Goal: Information Seeking & Learning: Learn about a topic

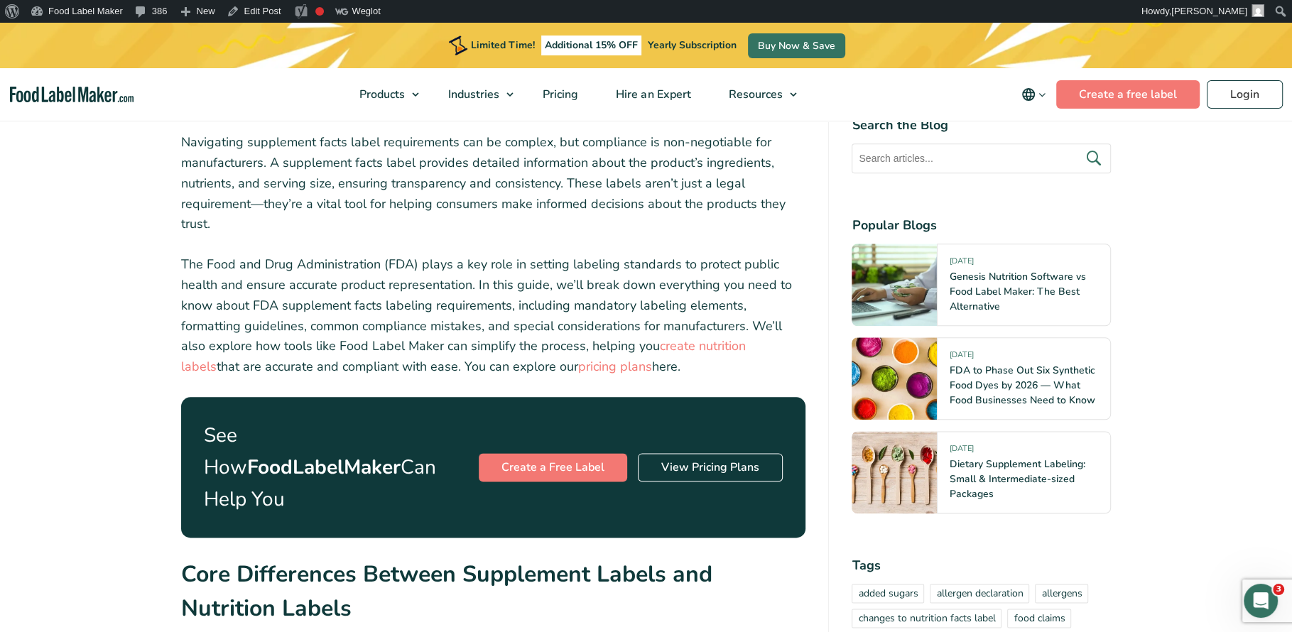
scroll to position [1510, 0]
click at [352, 232] on p "Navigating supplement facts label requirements can be complex, but compliance i…" at bounding box center [493, 184] width 625 height 102
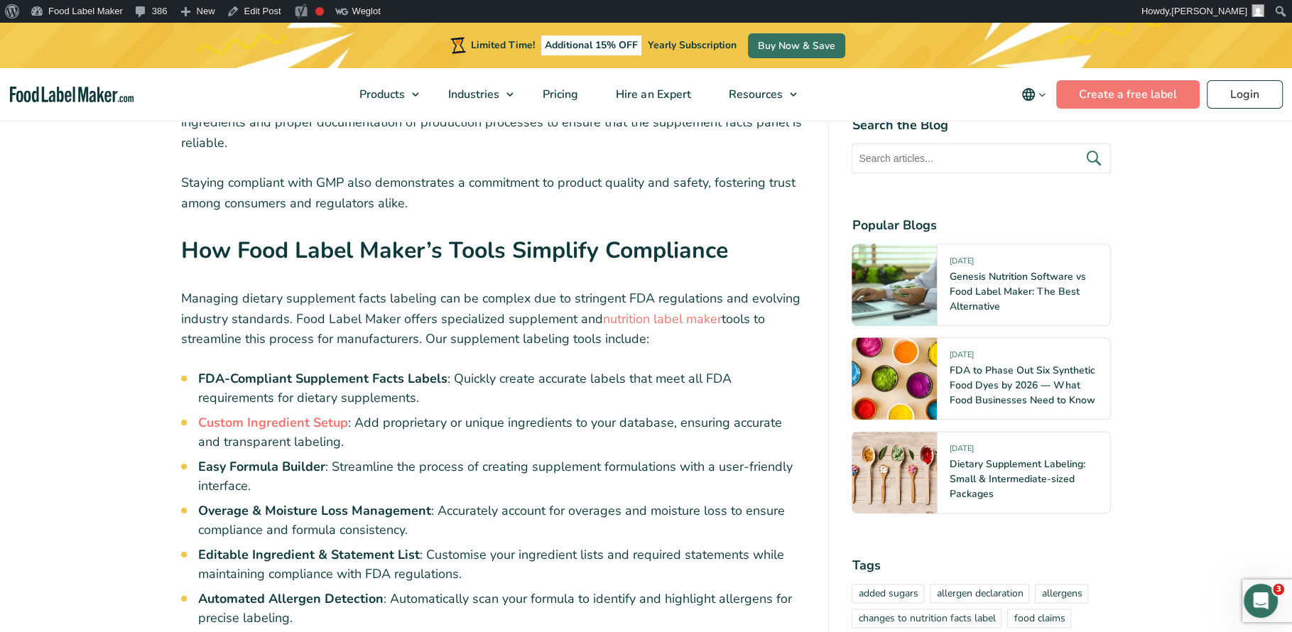
scroll to position [6638, 0]
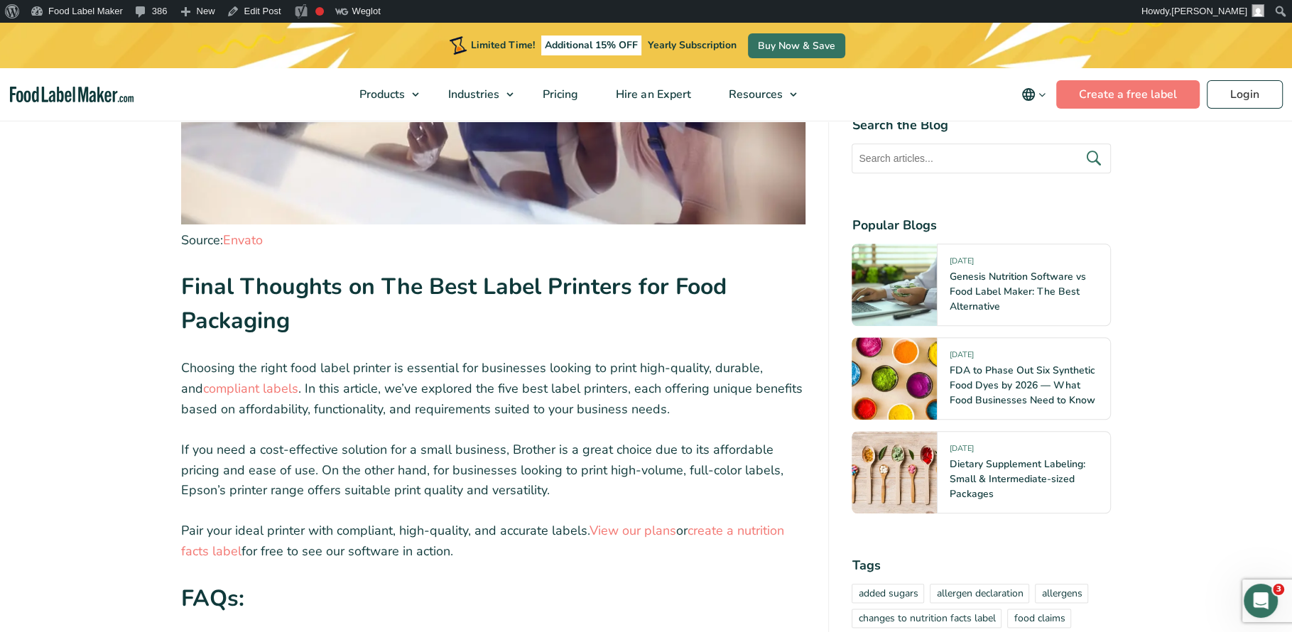
scroll to position [6510, 0]
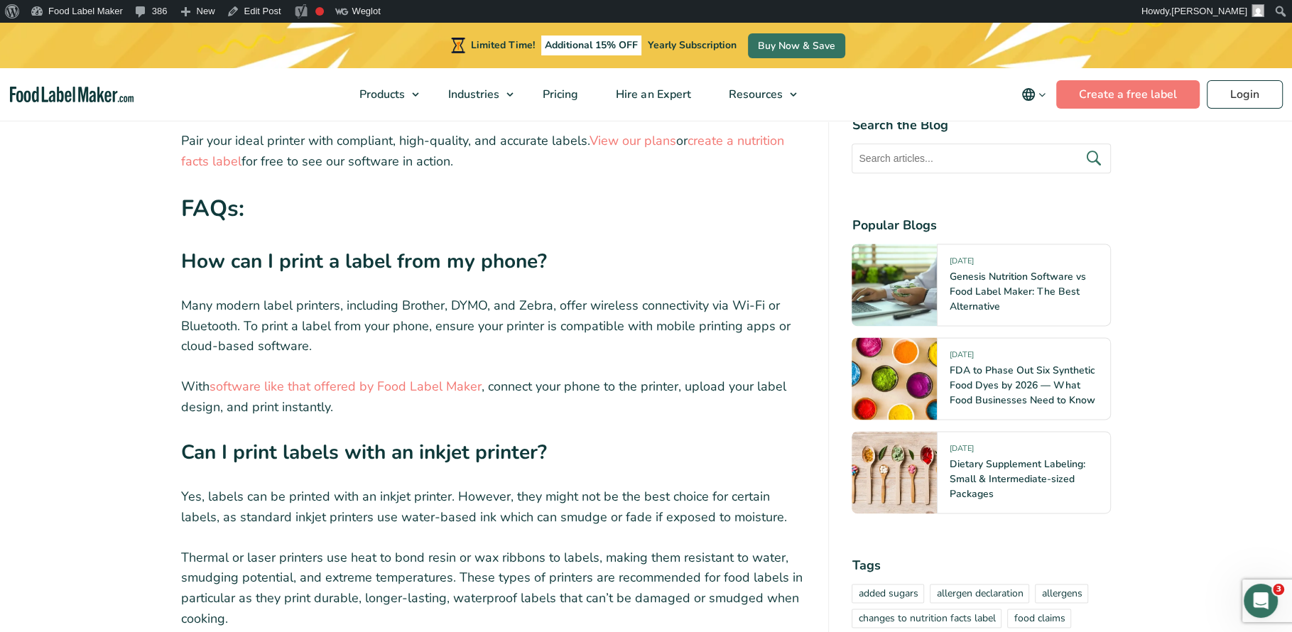
scroll to position [6906, 0]
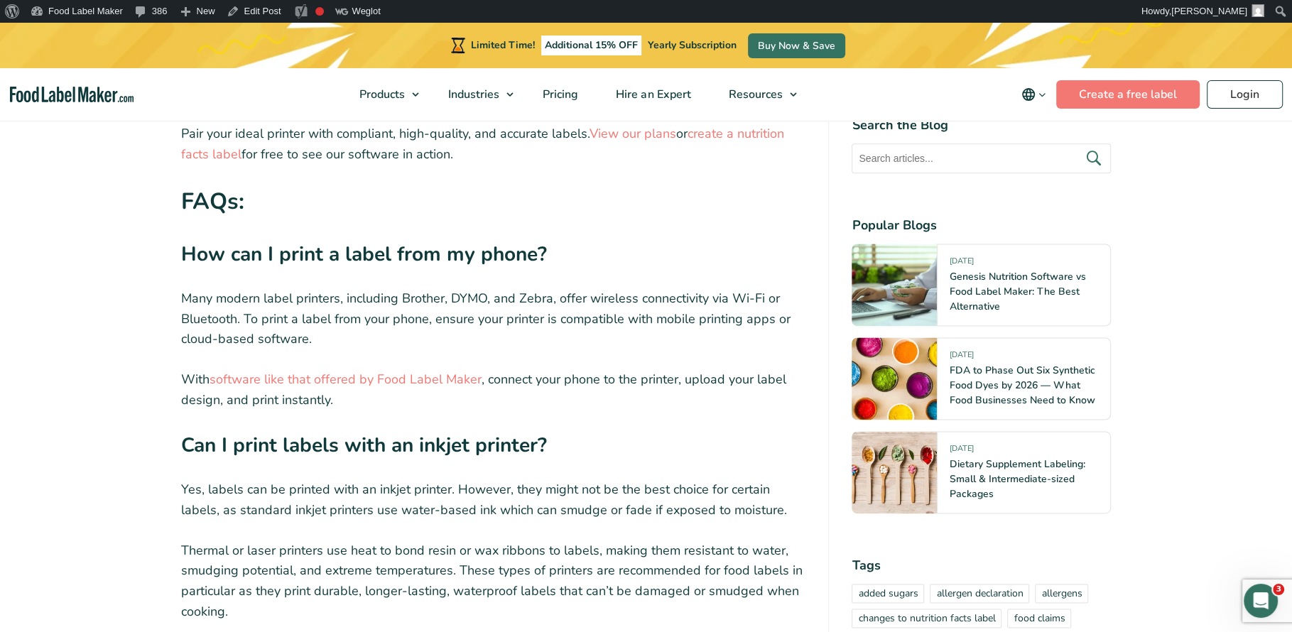
click at [385, 430] on h3 "Can I print labels with an inkjet printer?" at bounding box center [493, 449] width 625 height 38
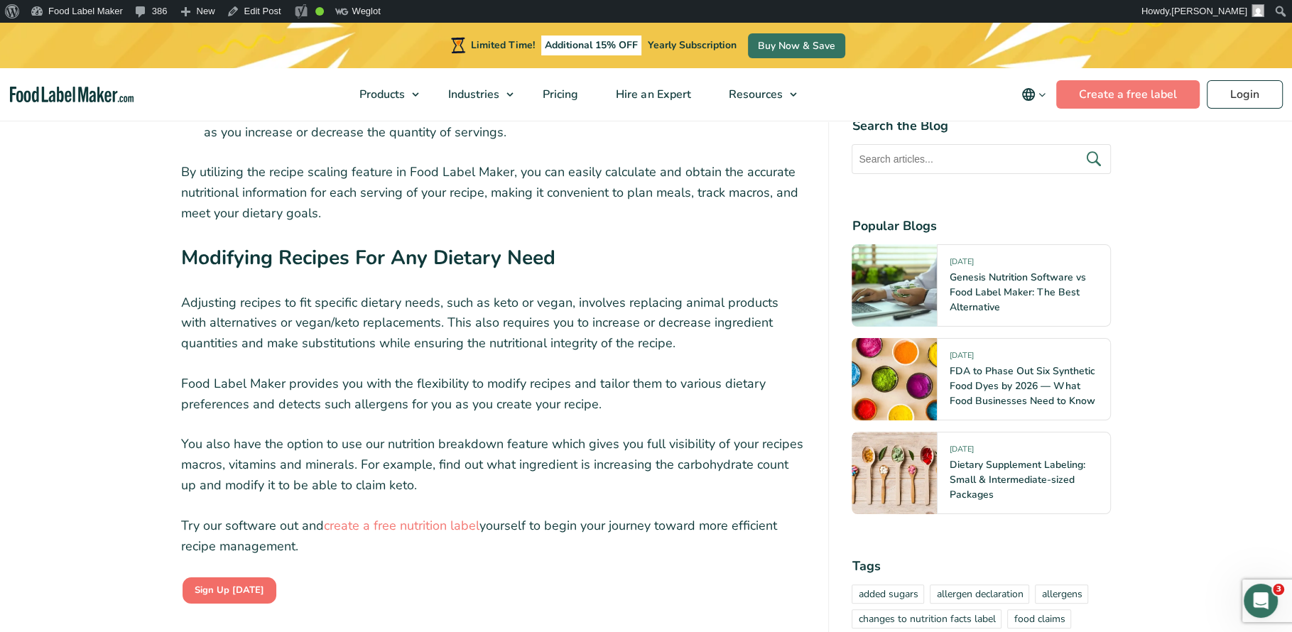
scroll to position [5408, 0]
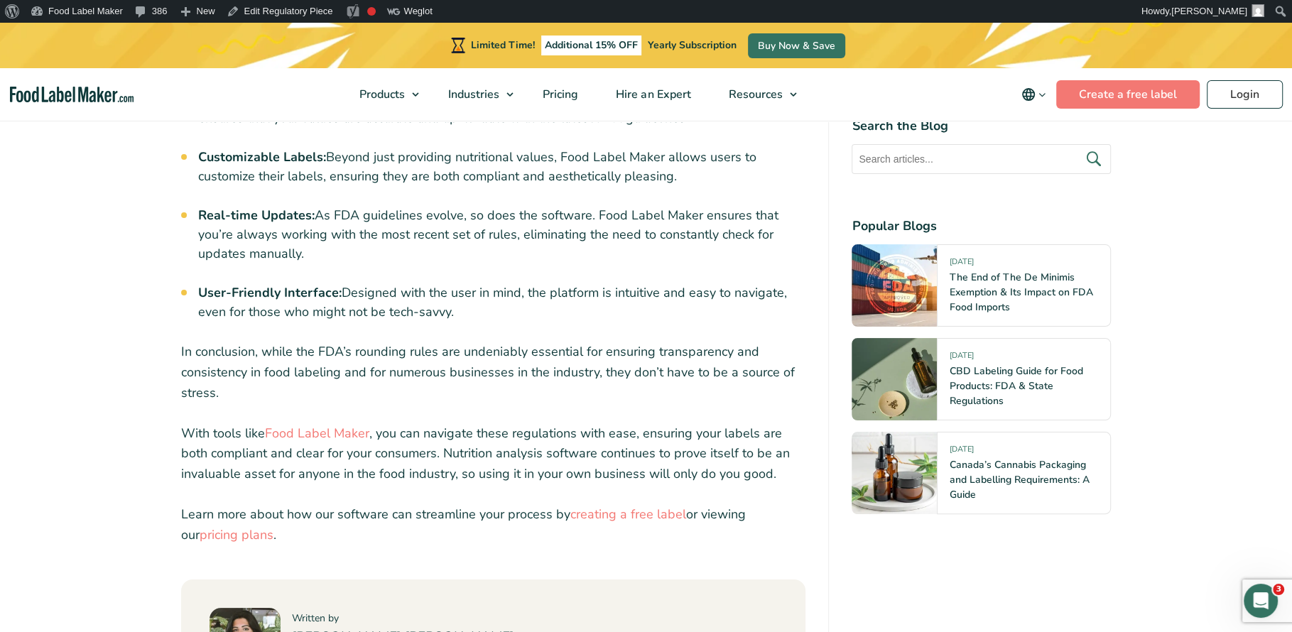
scroll to position [5604, 0]
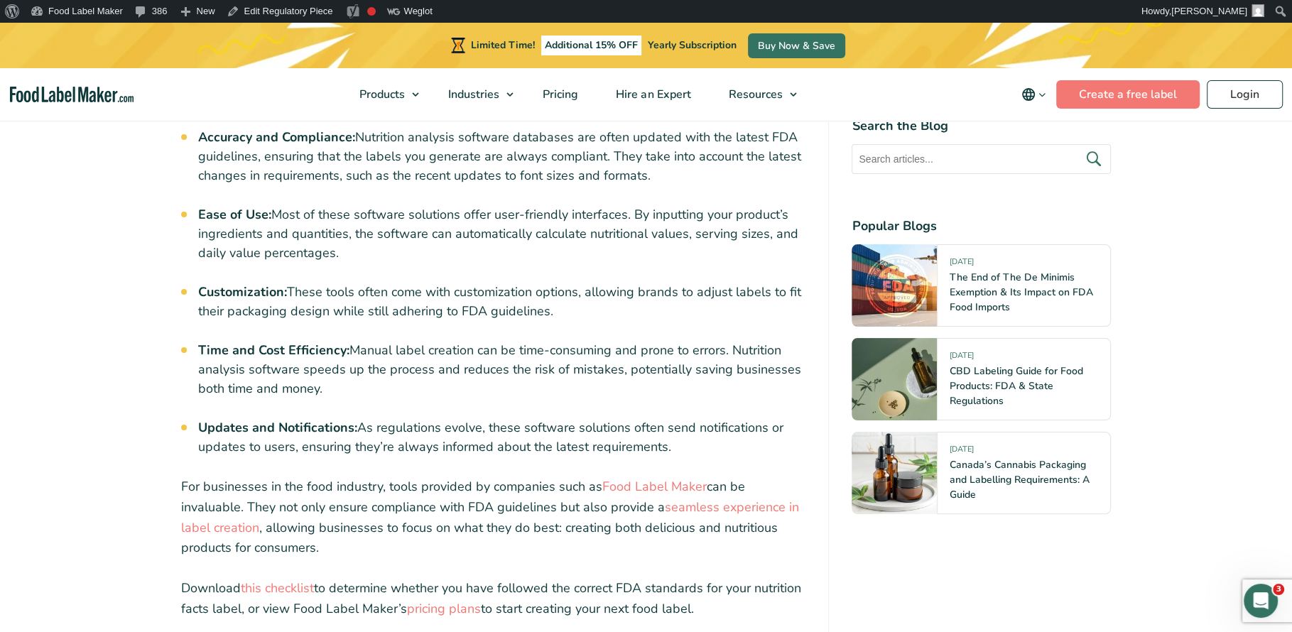
scroll to position [5335, 0]
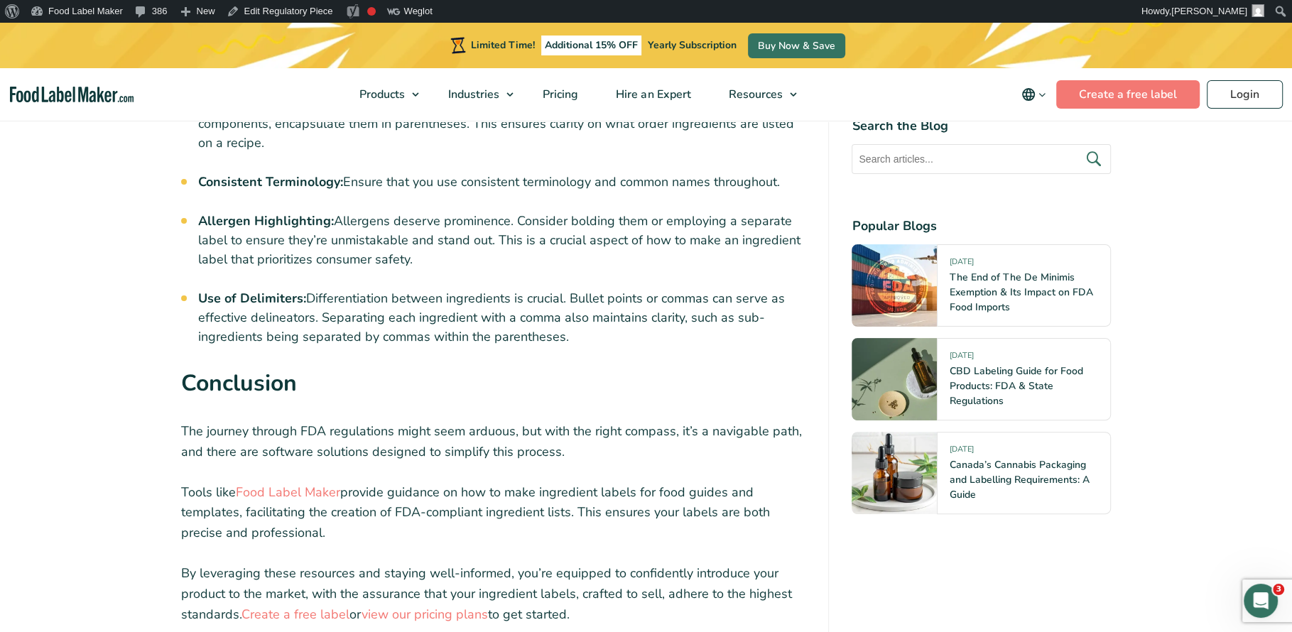
scroll to position [5473, 0]
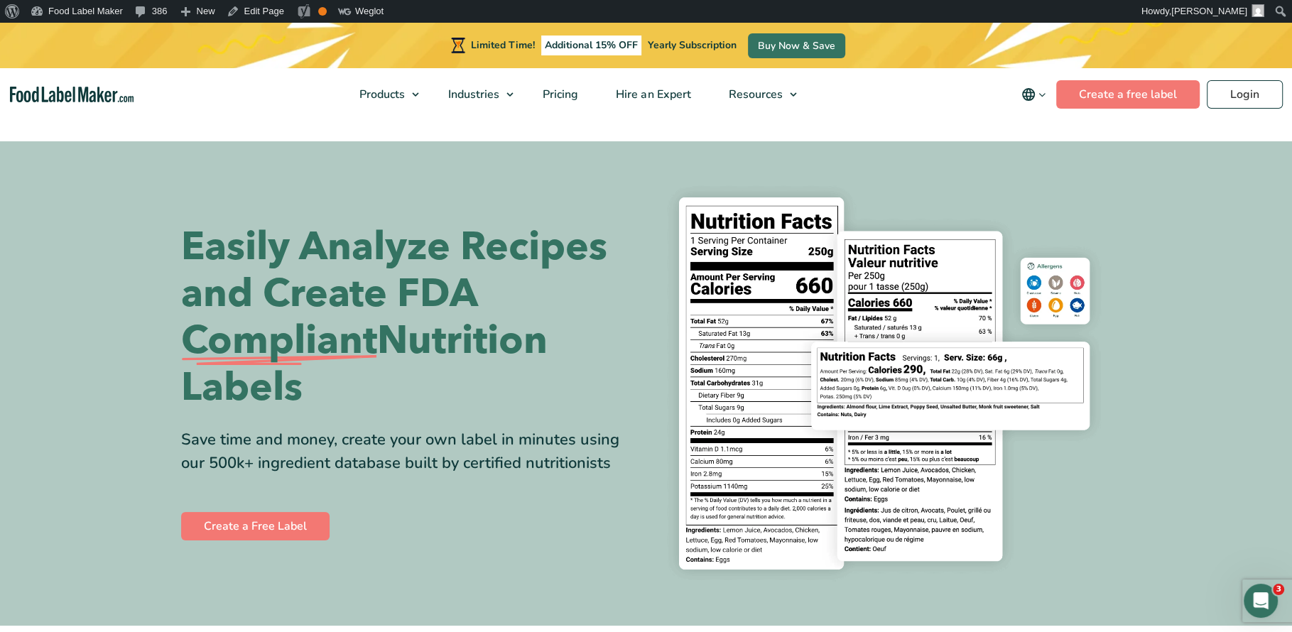
click at [290, 259] on h1 "Easily Analyze Recipes and Create FDA Compliant Nutrition Labels" at bounding box center [408, 318] width 455 height 188
click at [599, 244] on h1 "Easily Analyze Recipes and Create FDA Compliant Nutrition Labels" at bounding box center [408, 318] width 455 height 188
click at [531, 319] on h1 "Easily Analyze Recipes and Create FDA Compliant Nutrition Labels" at bounding box center [408, 318] width 455 height 188
